Goal: Task Accomplishment & Management: Manage account settings

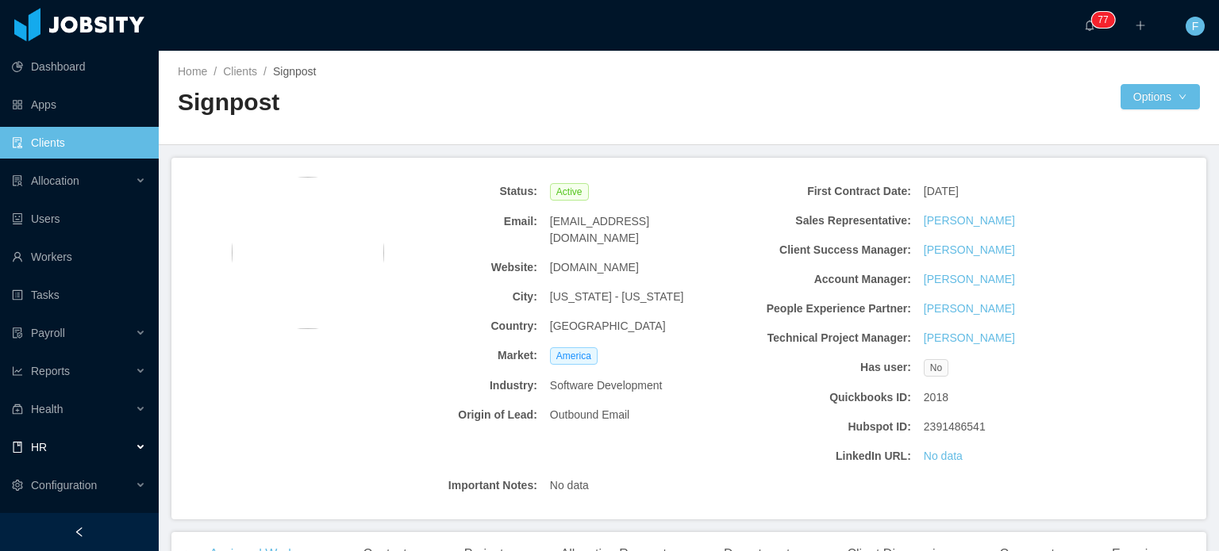
click at [72, 444] on div "HR" at bounding box center [79, 448] width 159 height 32
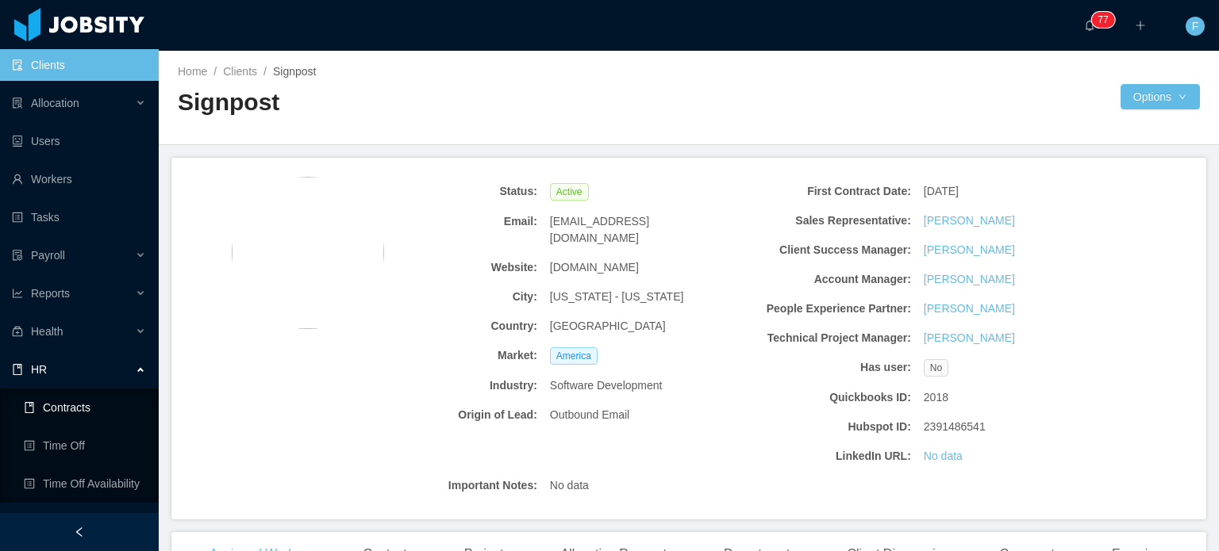
scroll to position [76, 0]
click at [73, 447] on link "Time Off" at bounding box center [85, 448] width 122 height 32
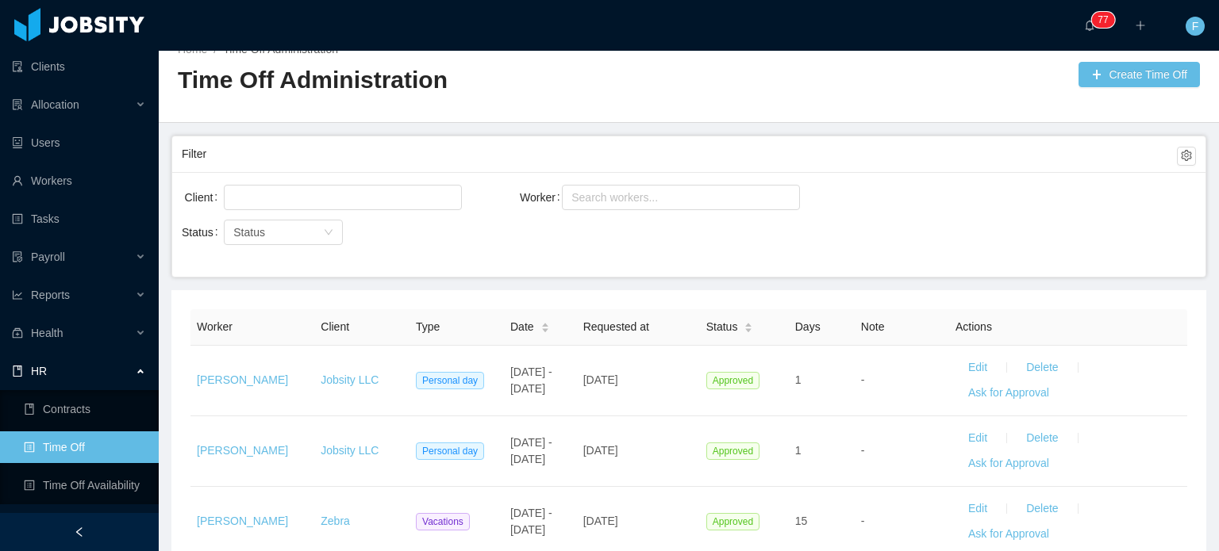
scroll to position [21, 0]
click at [371, 186] on div at bounding box center [341, 198] width 224 height 24
type input "*****"
click at [272, 219] on li "AgateSoftware" at bounding box center [342, 228] width 238 height 25
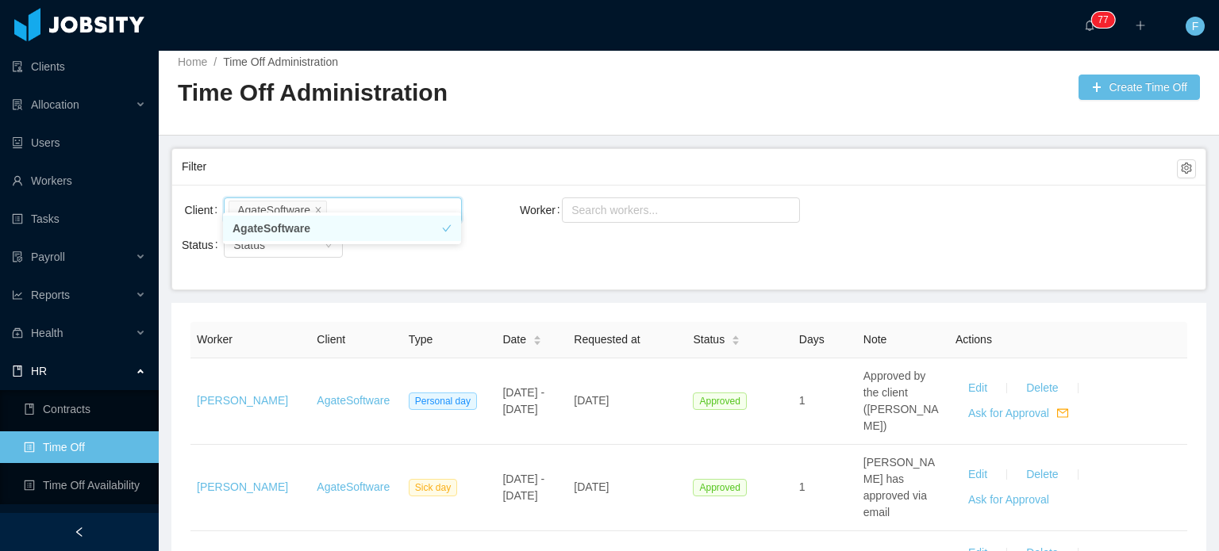
scroll to position [21, 0]
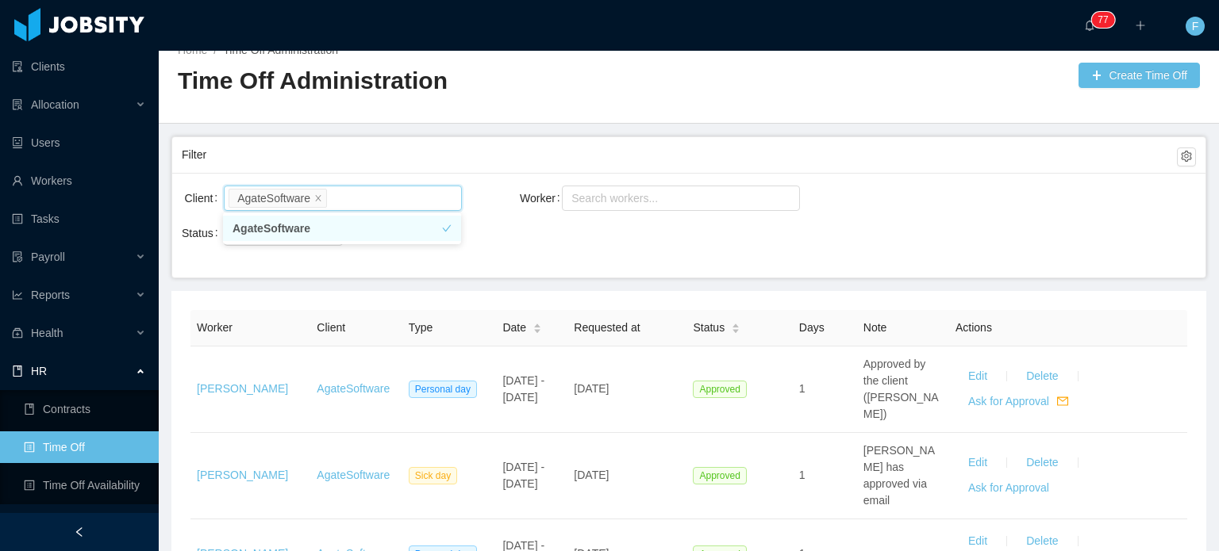
click at [594, 211] on div "Search workers..." at bounding box center [632, 199] width 140 height 32
click at [581, 194] on div "Search workers..." at bounding box center [673, 198] width 205 height 16
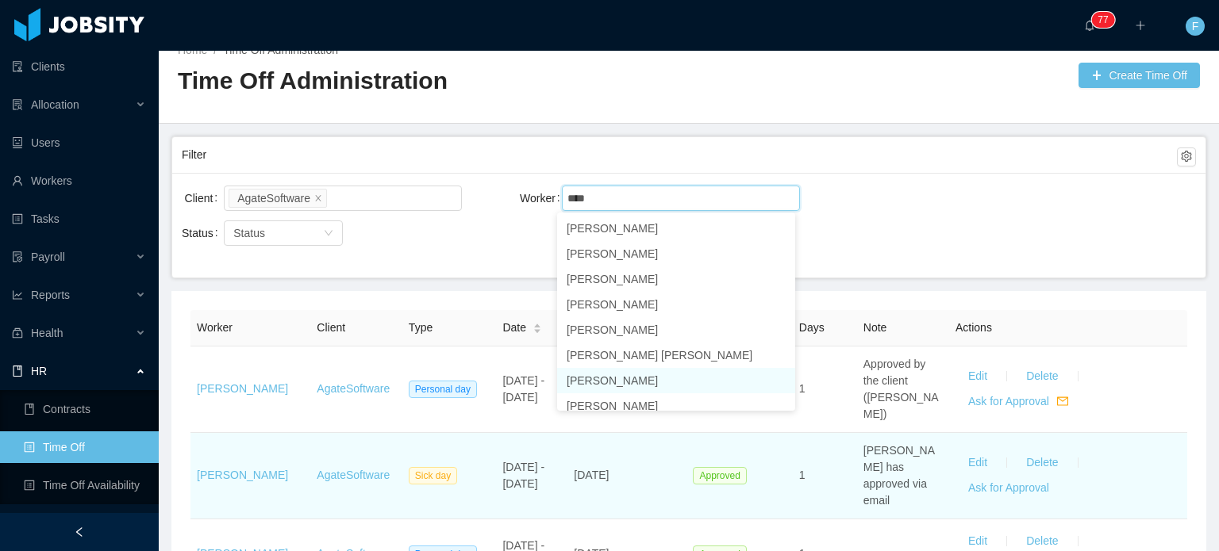
scroll to position [8, 0]
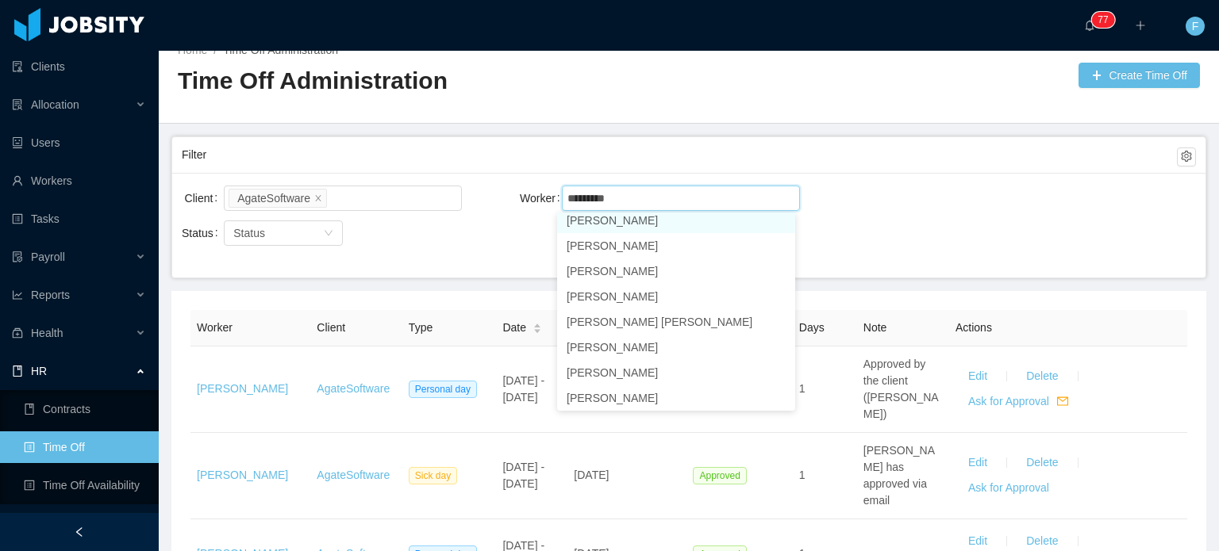
type input "*********"
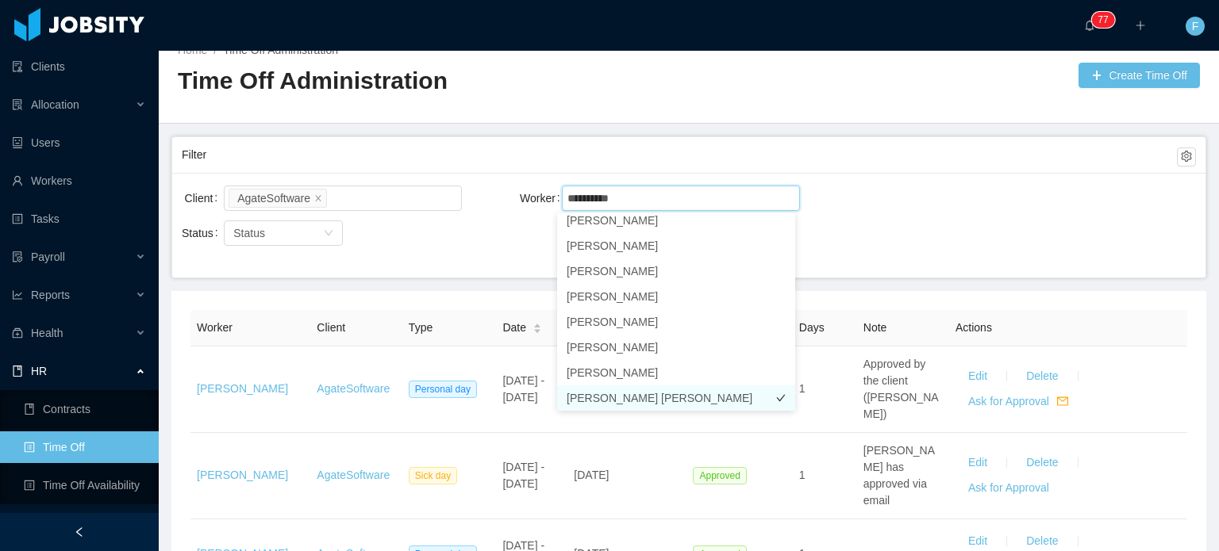
click at [743, 402] on li "Guilherme Arantes Rocha" at bounding box center [676, 398] width 238 height 25
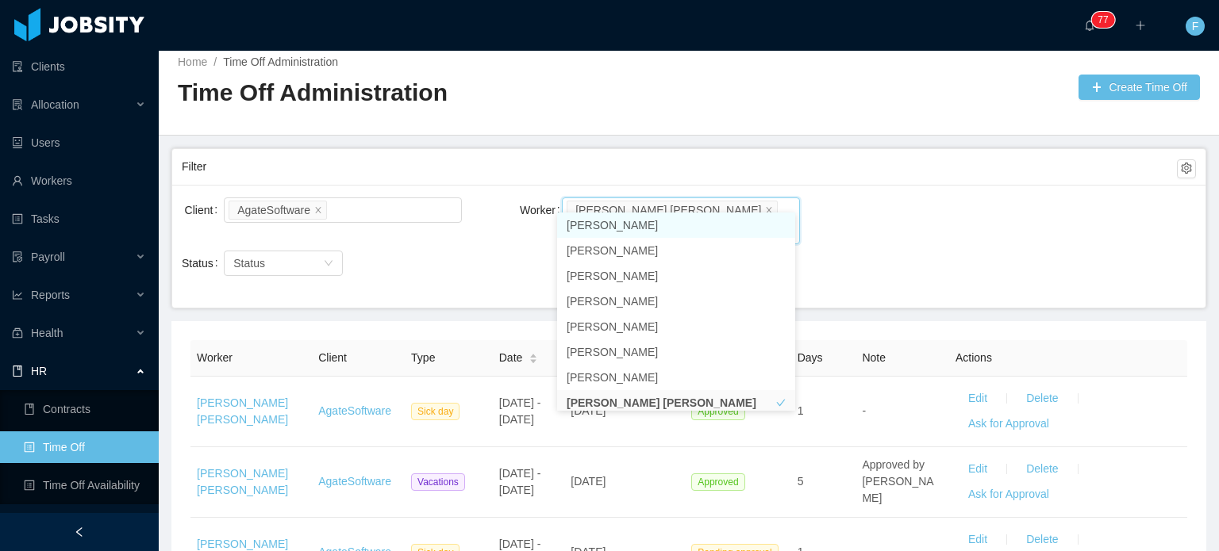
scroll to position [21, 0]
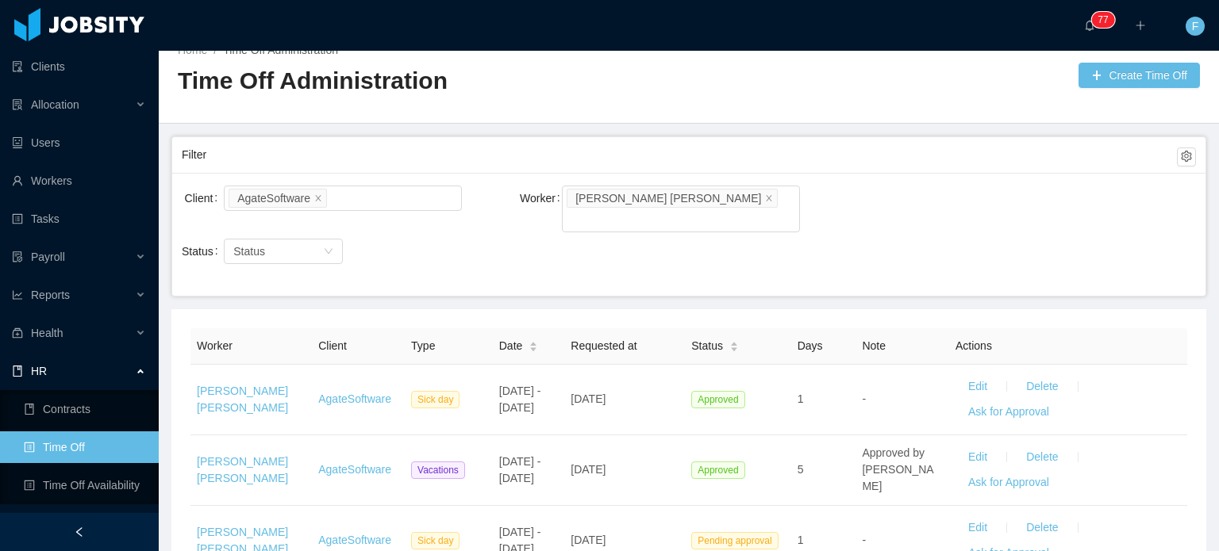
click at [945, 240] on div "Client AgateSoftware Worker Search workers... Guilherme Arantes Rocha Status St…" at bounding box center [688, 234] width 1033 height 123
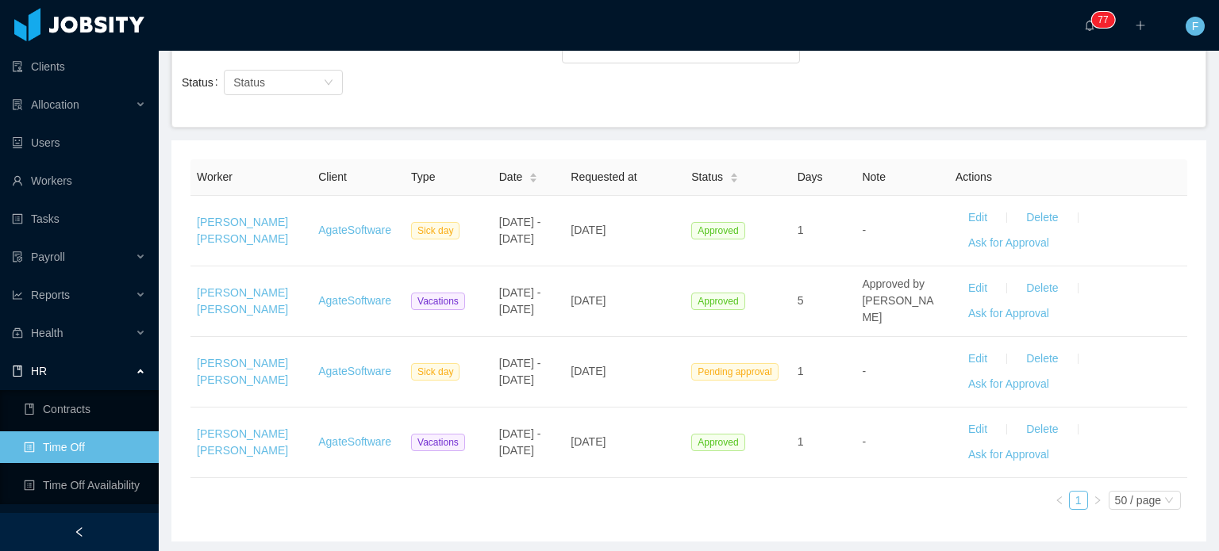
scroll to position [190, 0]
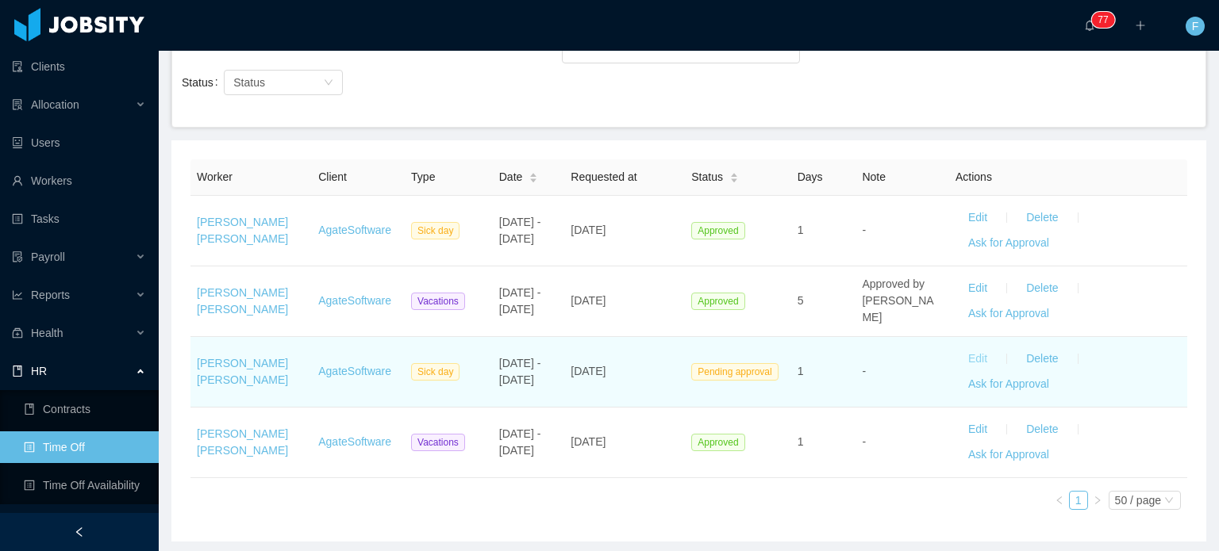
click at [963, 347] on button "Edit" at bounding box center [977, 359] width 44 height 25
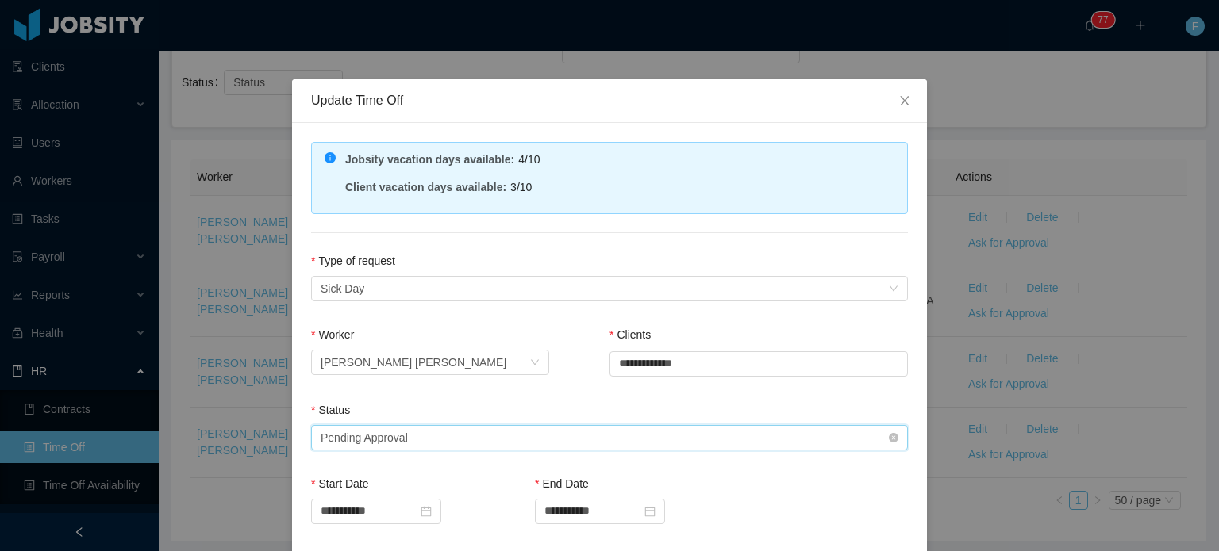
click at [797, 428] on div "Select status Pending Approval" at bounding box center [604, 438] width 567 height 24
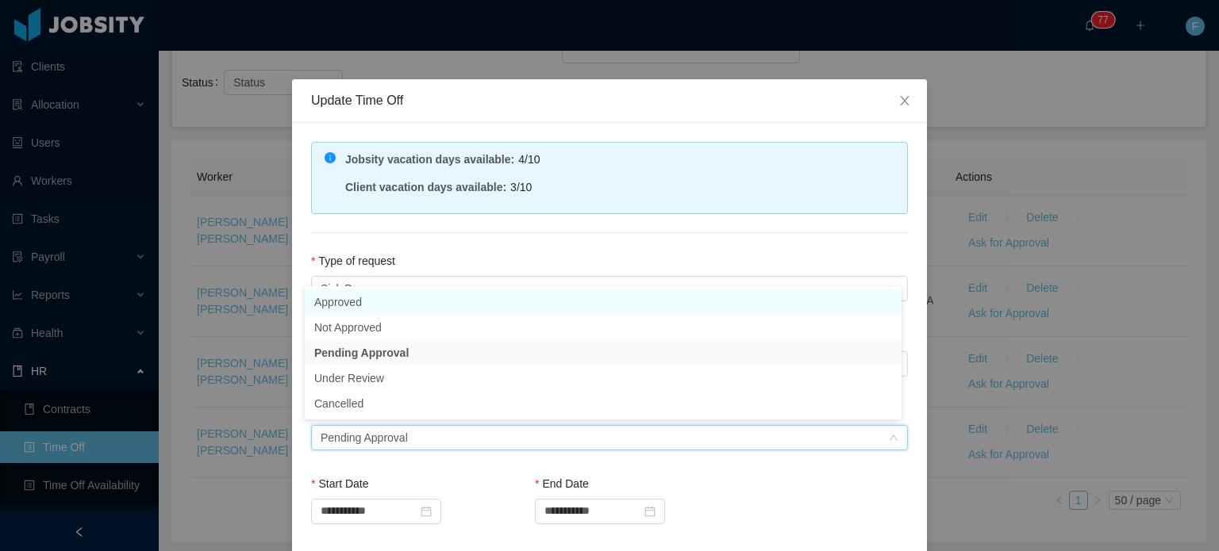
click at [440, 298] on li "Approved" at bounding box center [603, 302] width 597 height 25
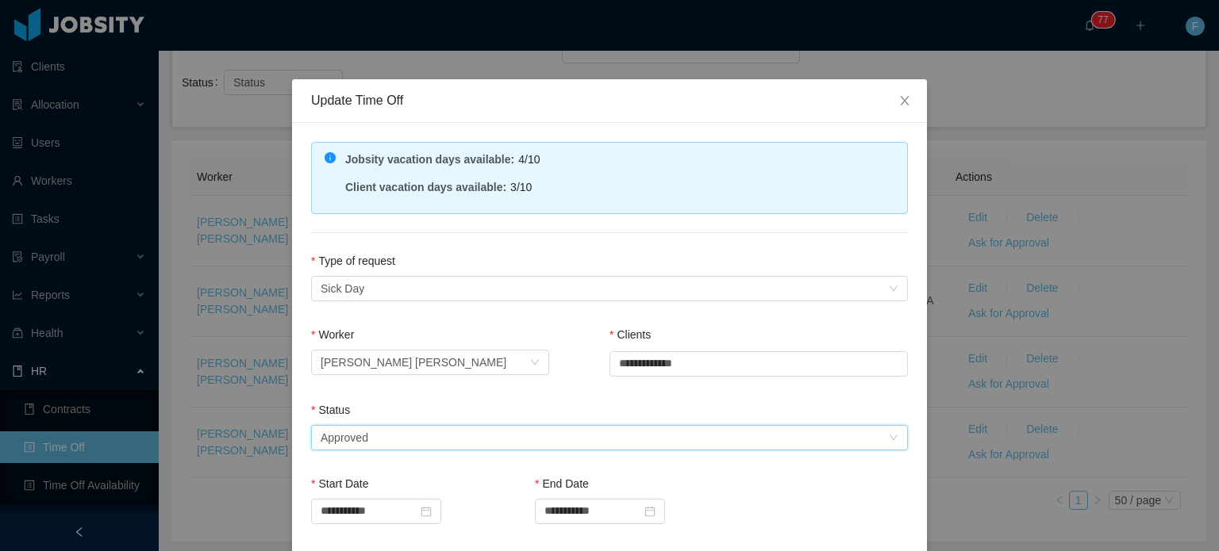
scroll to position [326, 0]
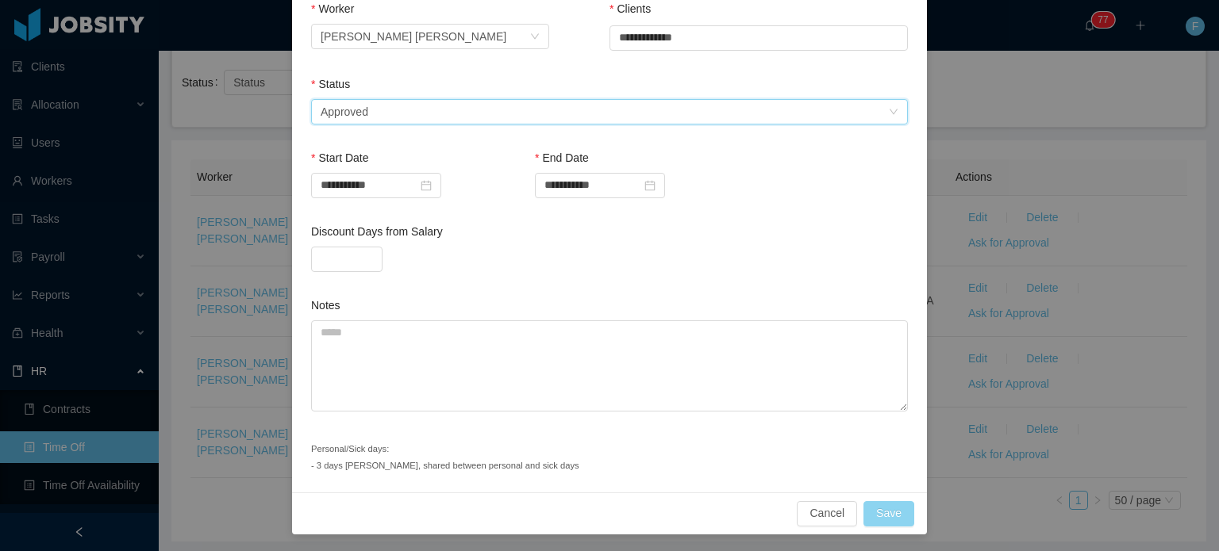
click at [881, 510] on button "Save" at bounding box center [888, 513] width 51 height 25
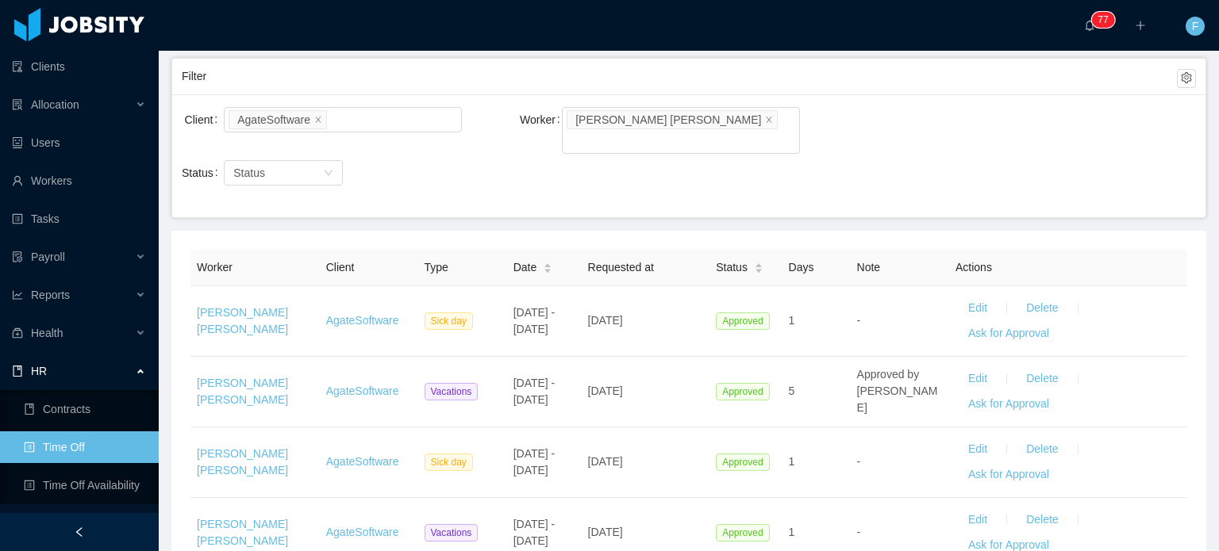
scroll to position [0, 0]
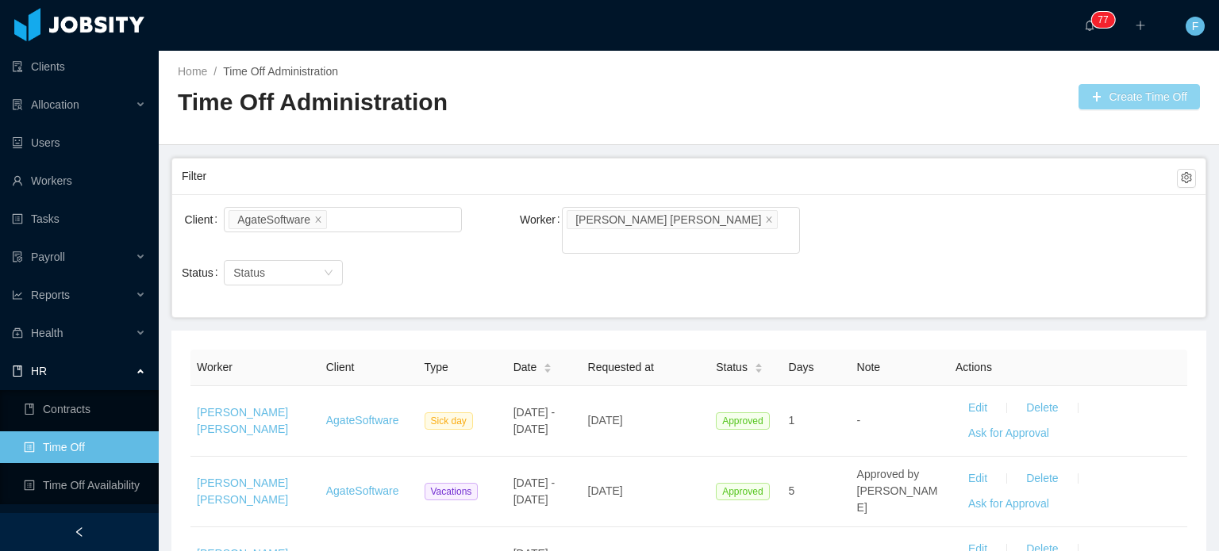
click at [1111, 104] on button "Create Time Off" at bounding box center [1138, 96] width 121 height 25
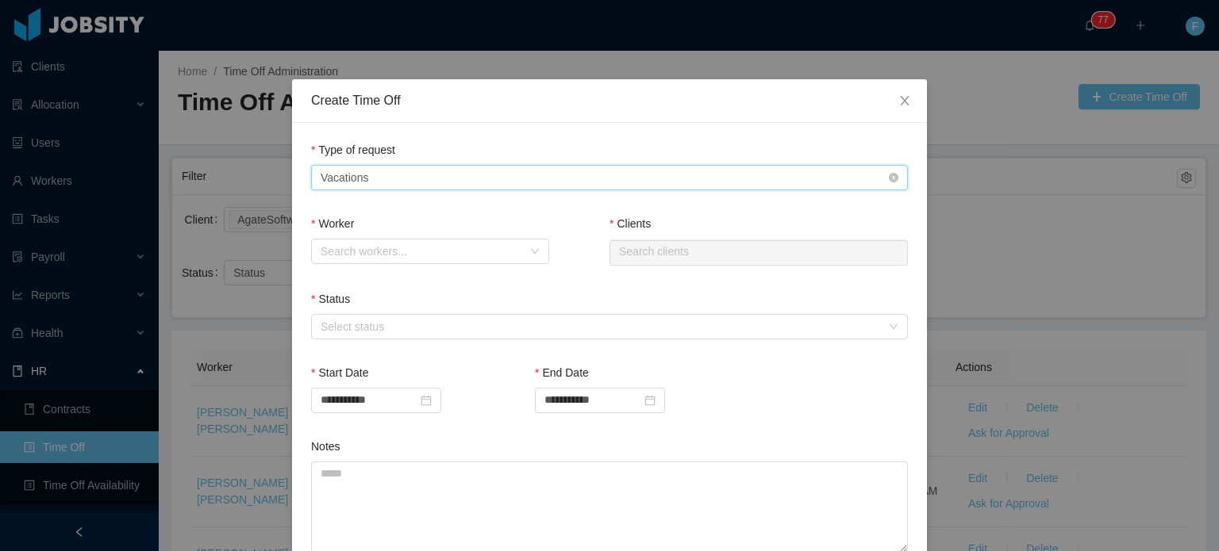
click at [785, 171] on div "Type of Request Vacations" at bounding box center [604, 178] width 567 height 24
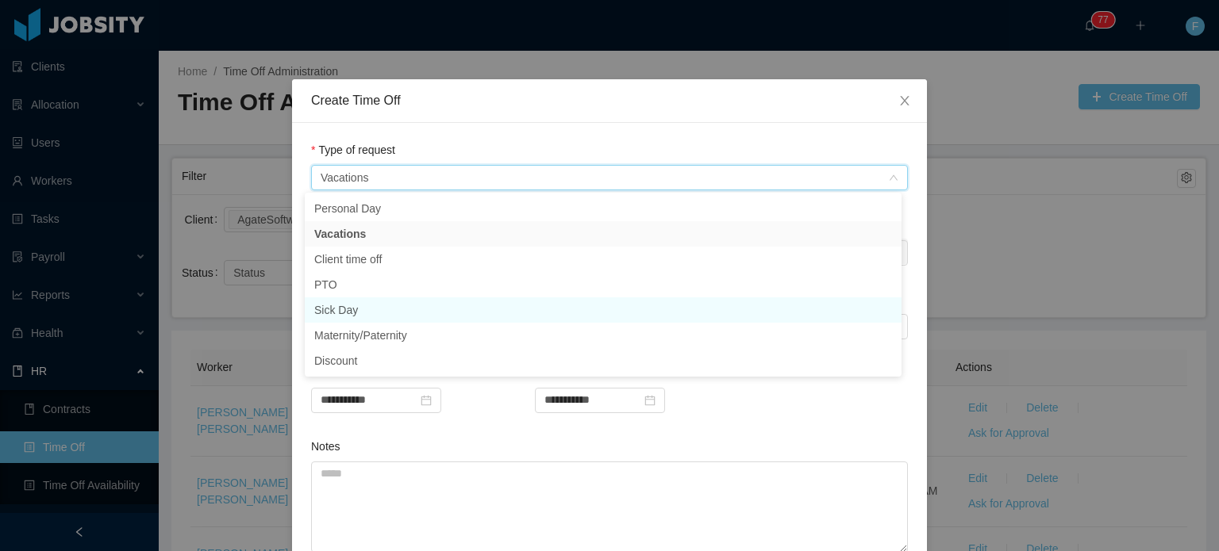
click at [352, 312] on li "Sick Day" at bounding box center [603, 310] width 597 height 25
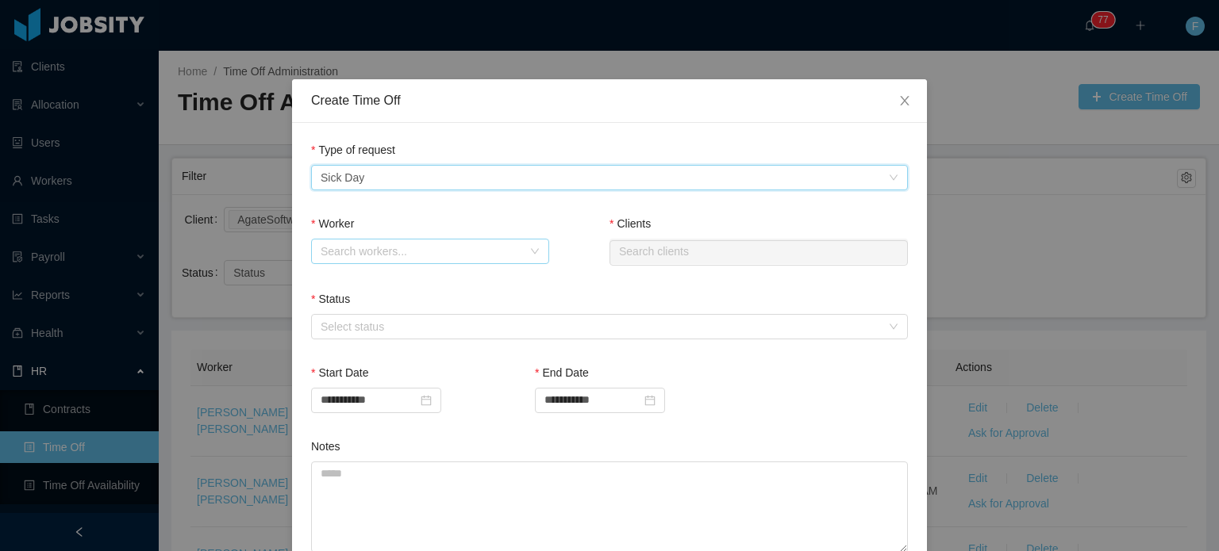
click at [482, 256] on div "Search workers..." at bounding box center [422, 252] width 202 height 16
click at [482, 256] on input "Worker" at bounding box center [425, 253] width 209 height 24
type input "*********"
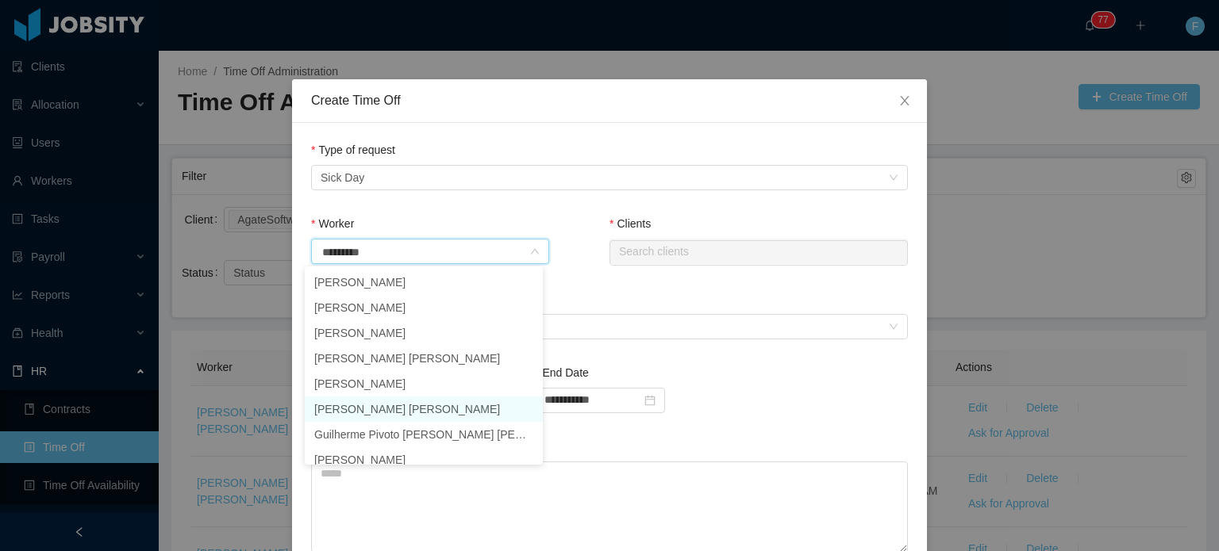
click at [443, 404] on li "Guilherme Arantes Rocha" at bounding box center [424, 409] width 238 height 25
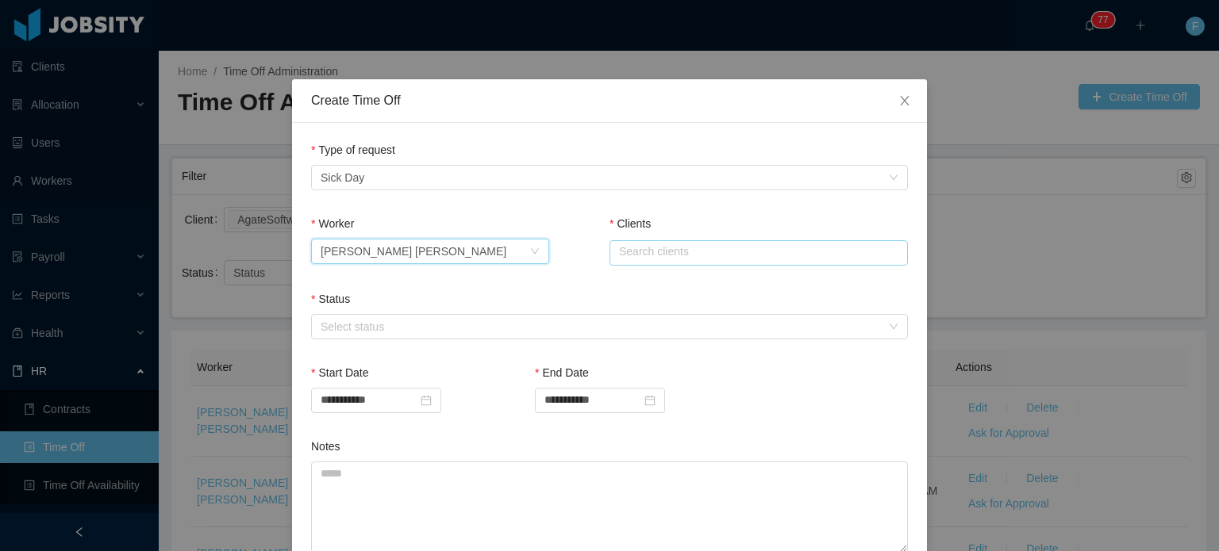
click at [645, 251] on input "text" at bounding box center [758, 252] width 298 height 25
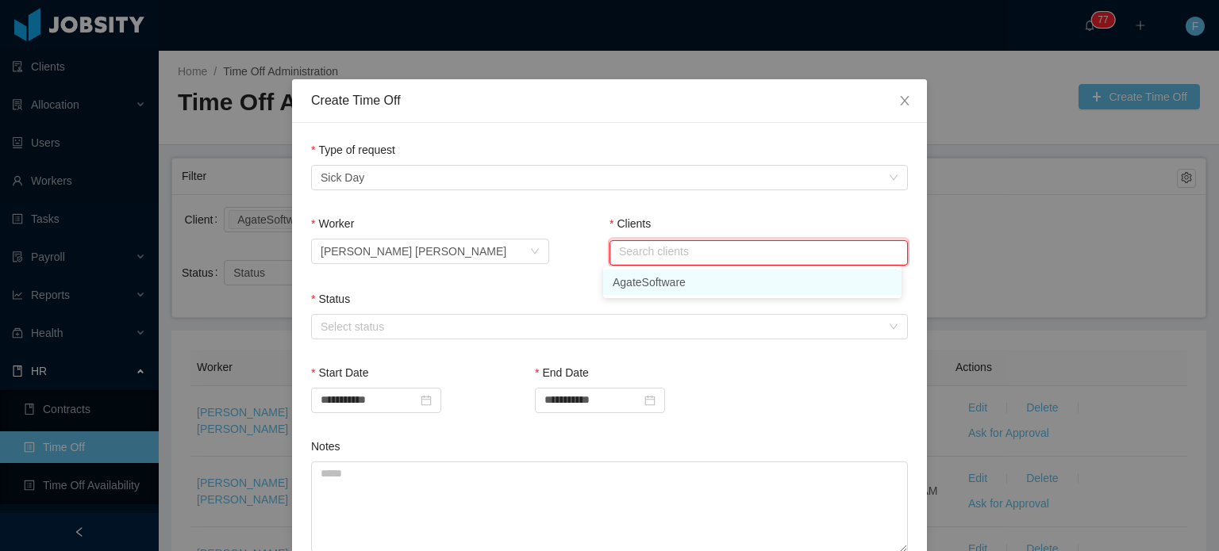
click at [642, 289] on li "AgateSoftware" at bounding box center [752, 282] width 298 height 25
type input "**********"
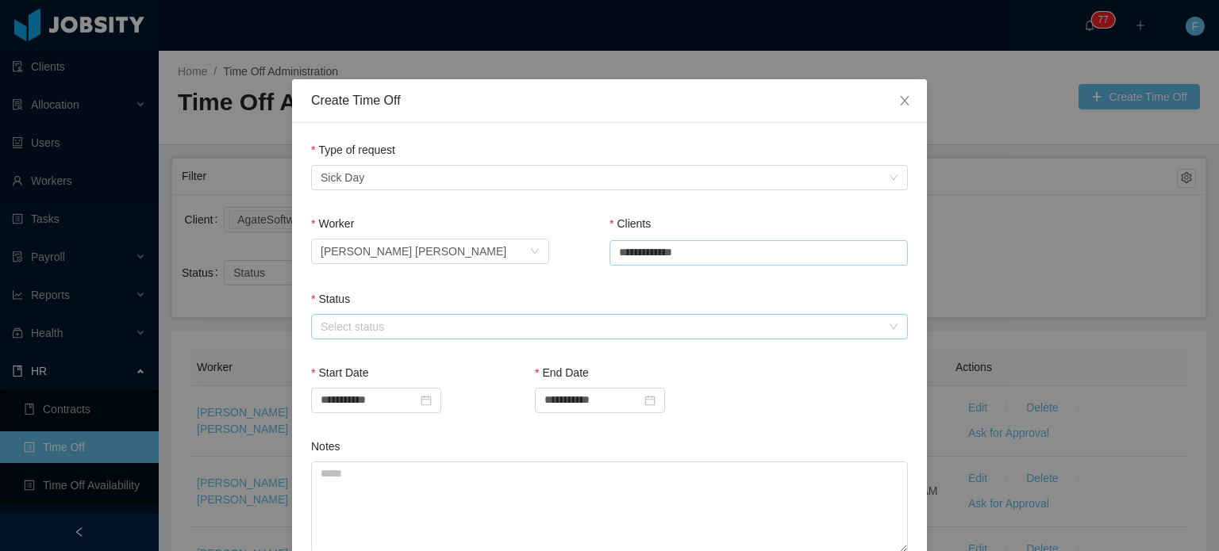
click at [590, 320] on div "Select status" at bounding box center [601, 327] width 560 height 16
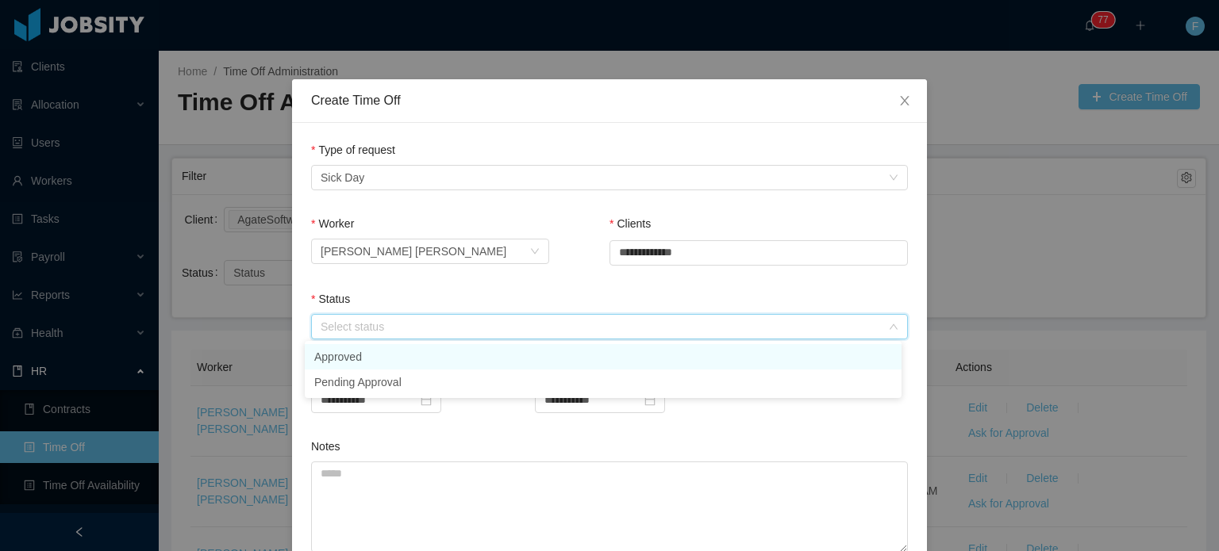
click at [429, 357] on li "Approved" at bounding box center [603, 356] width 597 height 25
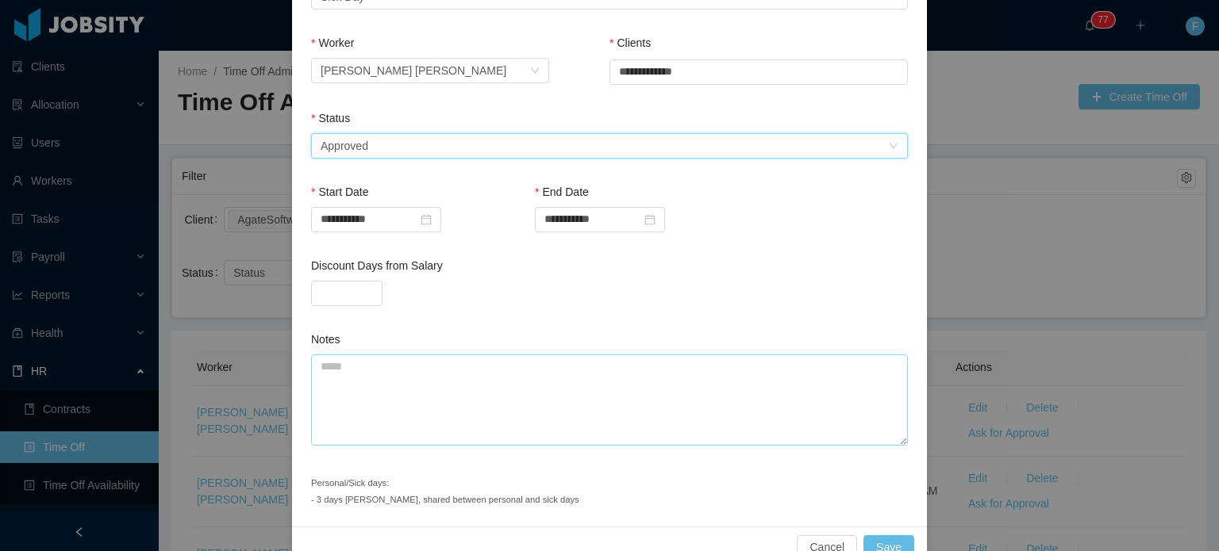
scroll to position [215, 0]
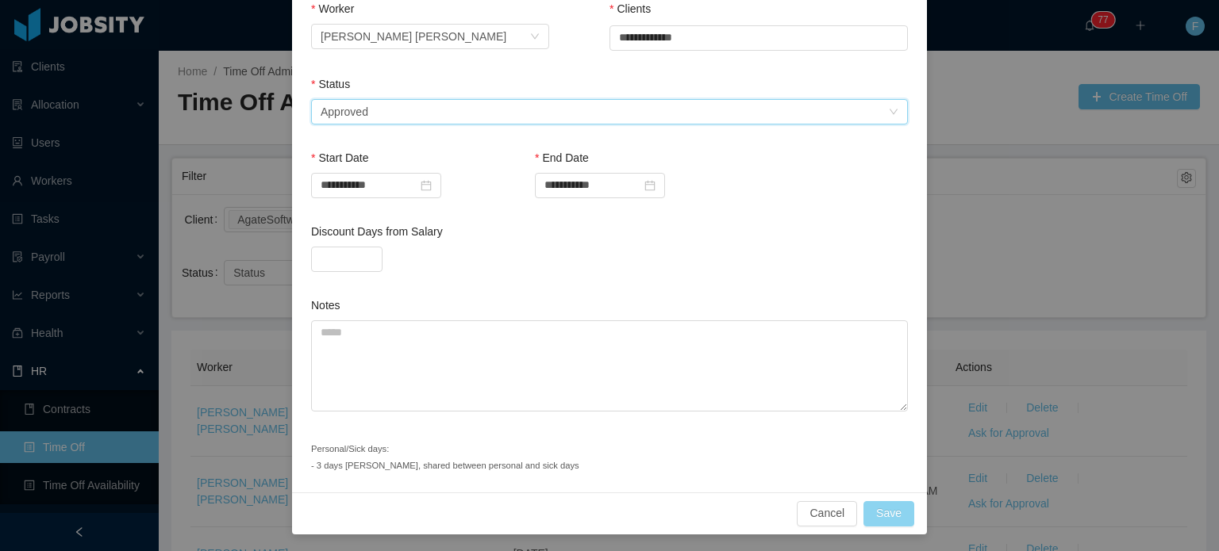
click at [894, 510] on button "Save" at bounding box center [888, 513] width 51 height 25
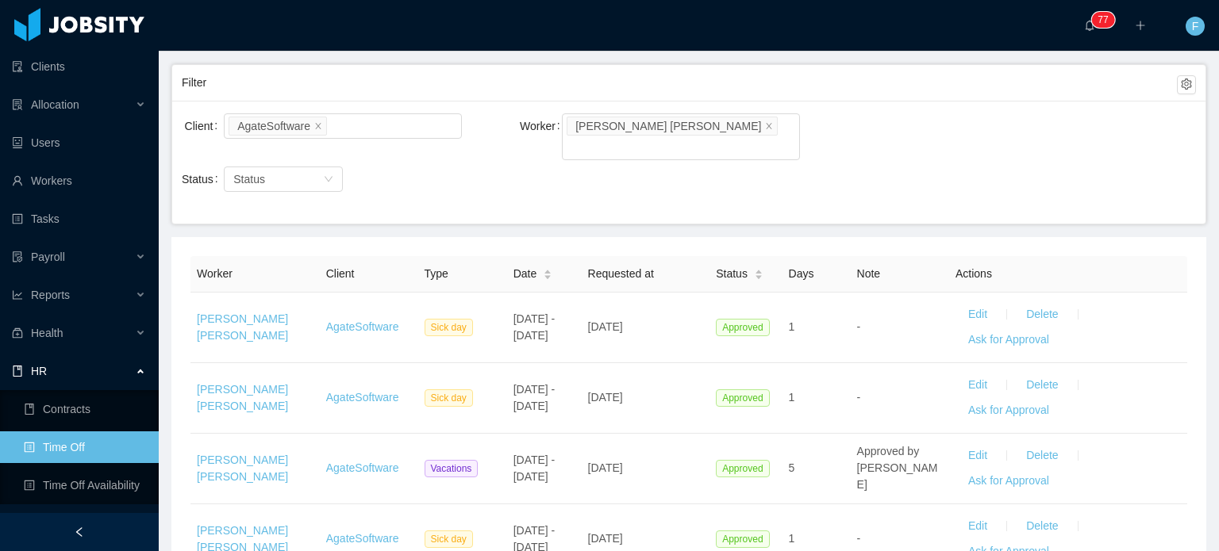
scroll to position [0, 0]
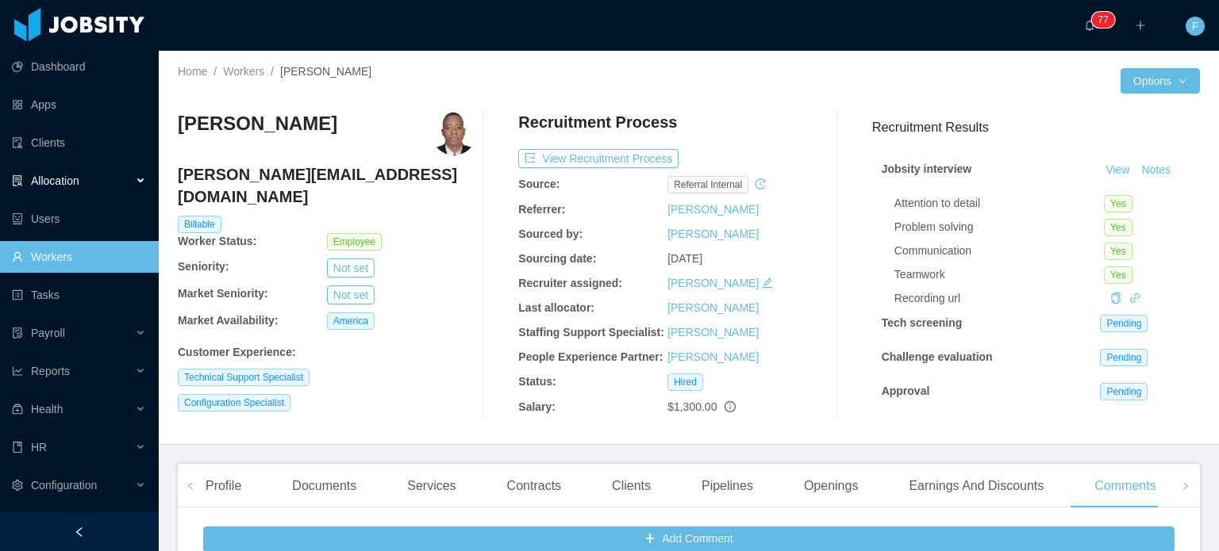
click at [133, 176] on div "Allocation" at bounding box center [79, 181] width 159 height 32
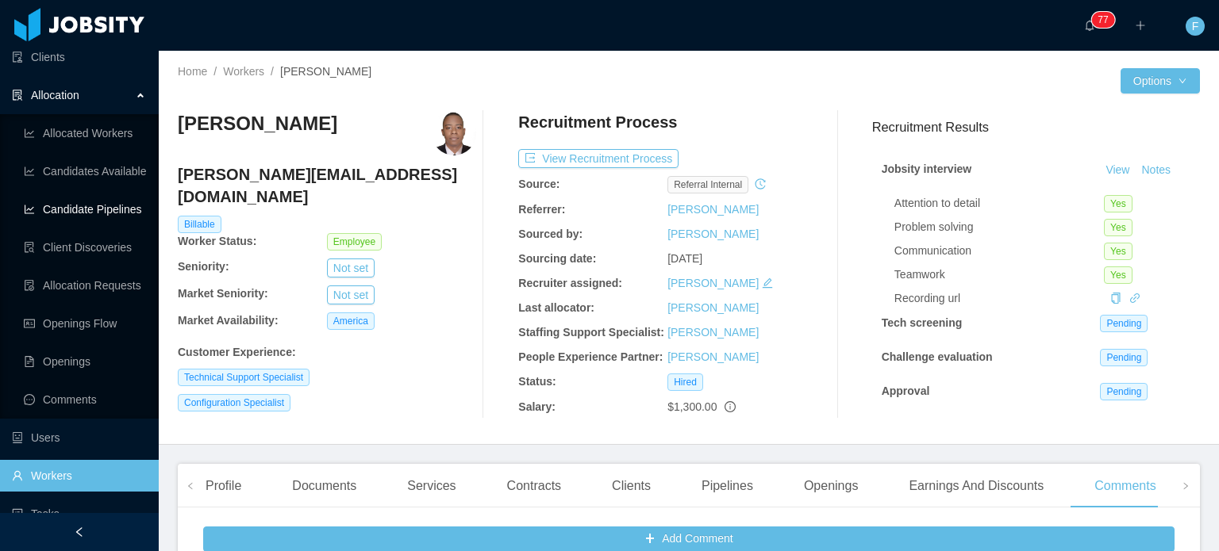
scroll to position [87, 0]
click at [83, 259] on link "Client Discoveries" at bounding box center [85, 246] width 122 height 32
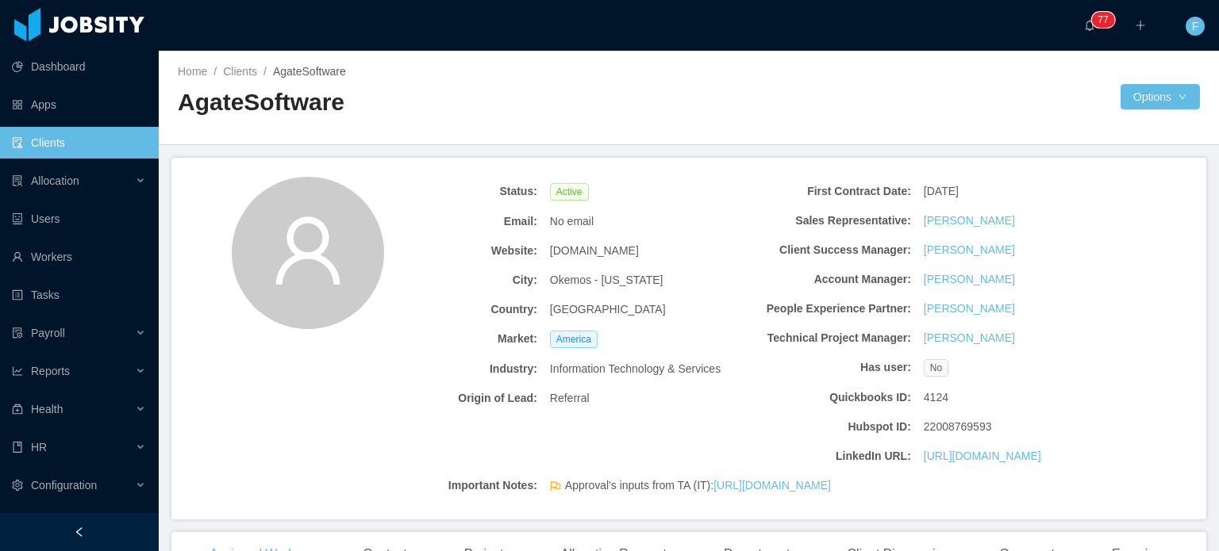
scroll to position [529, 0]
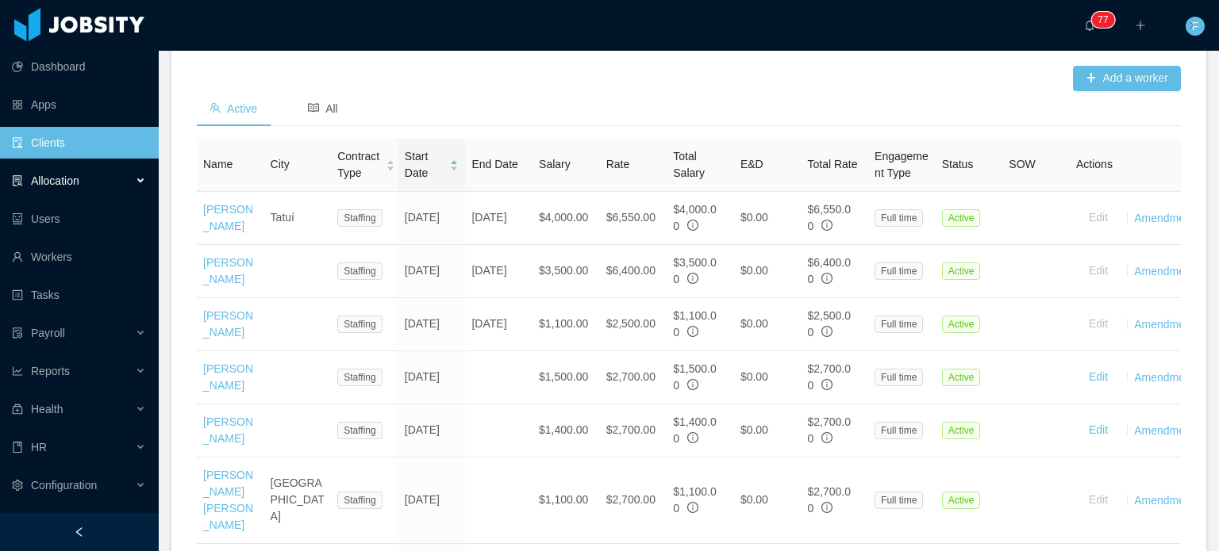
click at [124, 181] on div "Allocation" at bounding box center [79, 181] width 159 height 32
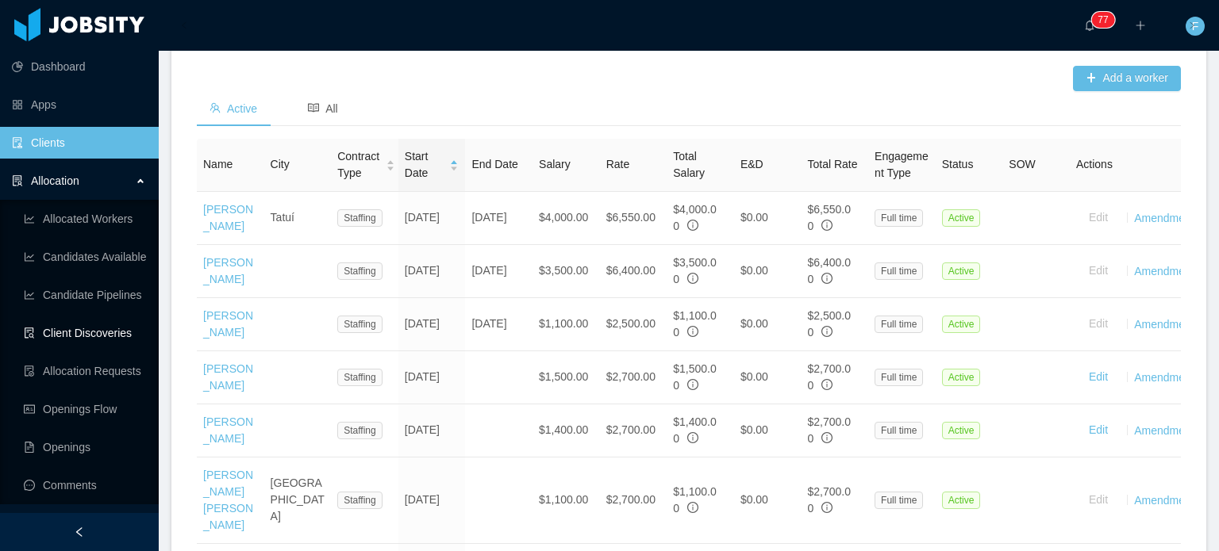
click at [91, 332] on link "Client Discoveries" at bounding box center [85, 333] width 122 height 32
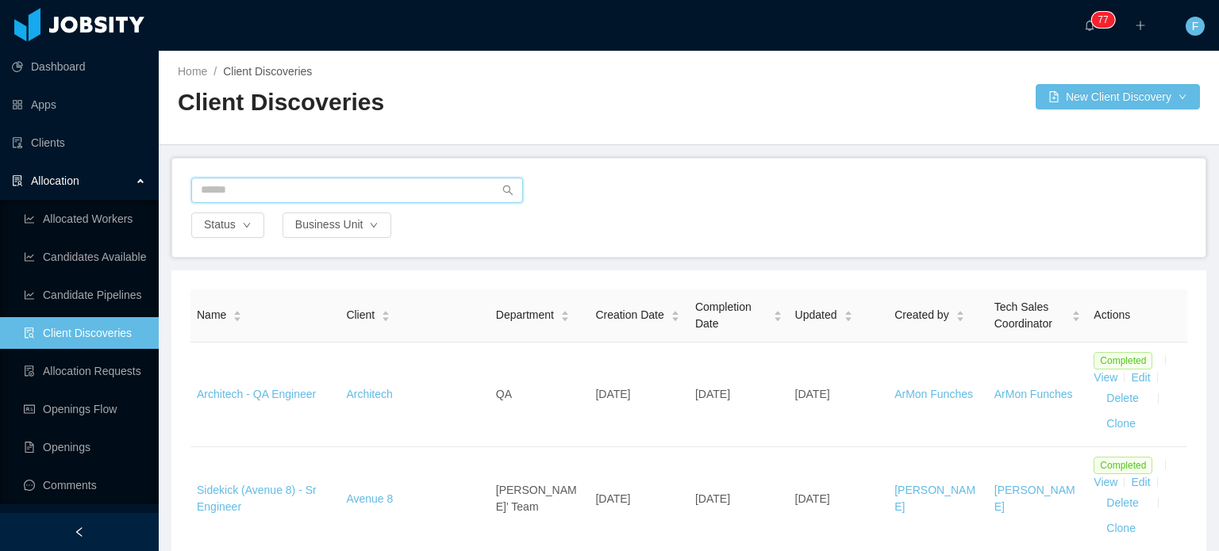
click at [274, 180] on input "text" at bounding box center [357, 190] width 332 height 25
type input "********"
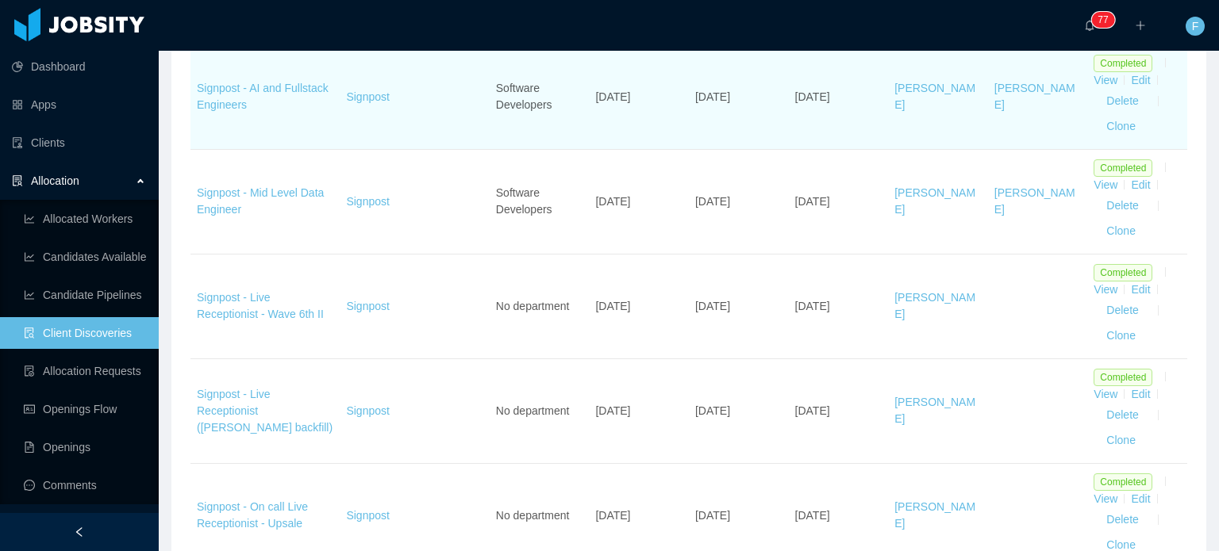
scroll to position [295, 0]
click at [1132, 82] on link "Edit" at bounding box center [1140, 82] width 19 height 13
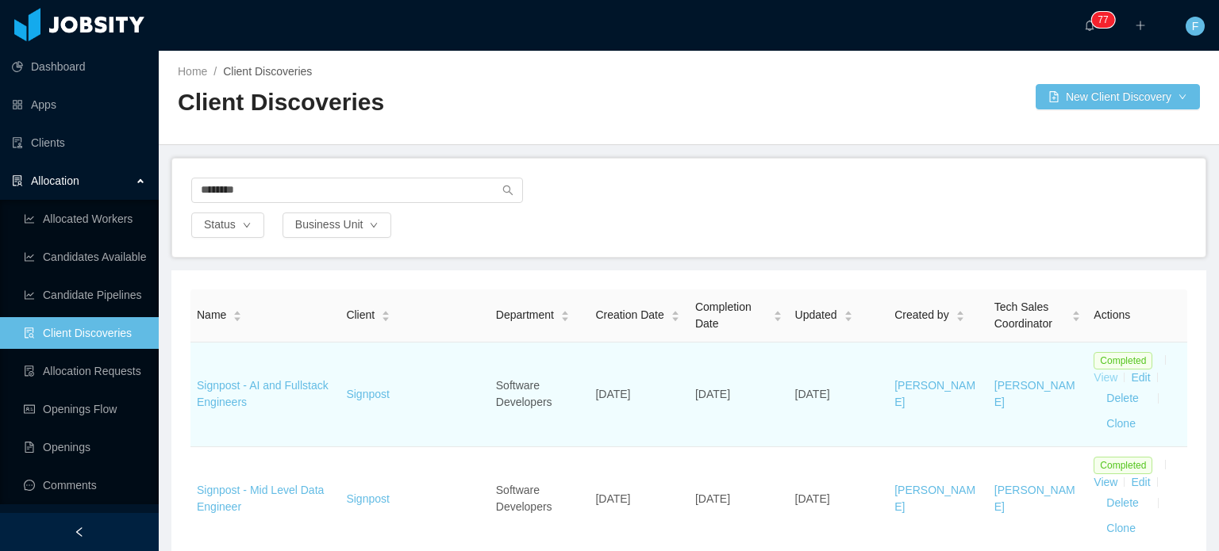
click at [1093, 380] on link "View" at bounding box center [1105, 377] width 24 height 13
